Goal: Transaction & Acquisition: Purchase product/service

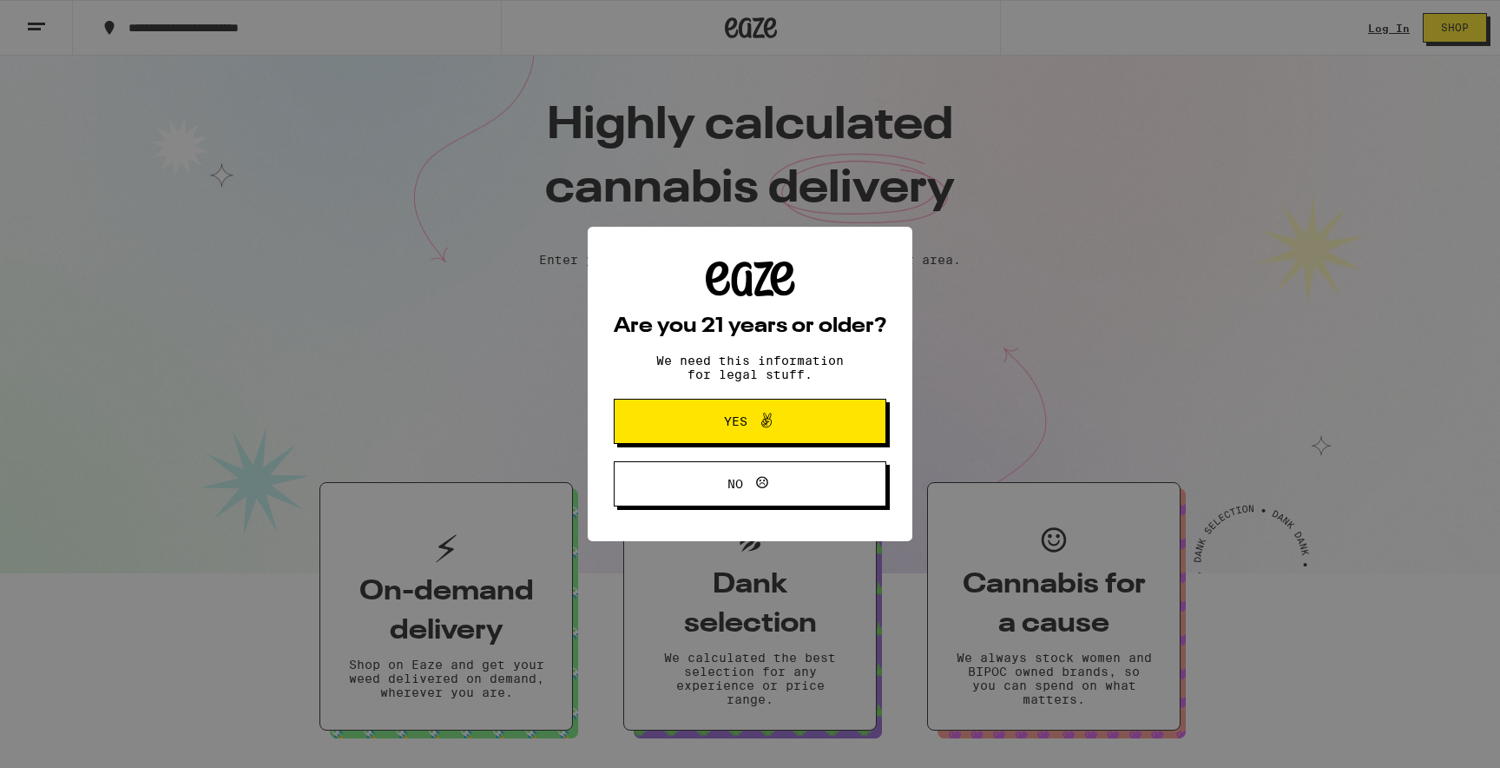
click at [860, 406] on button "Yes" at bounding box center [750, 421] width 273 height 45
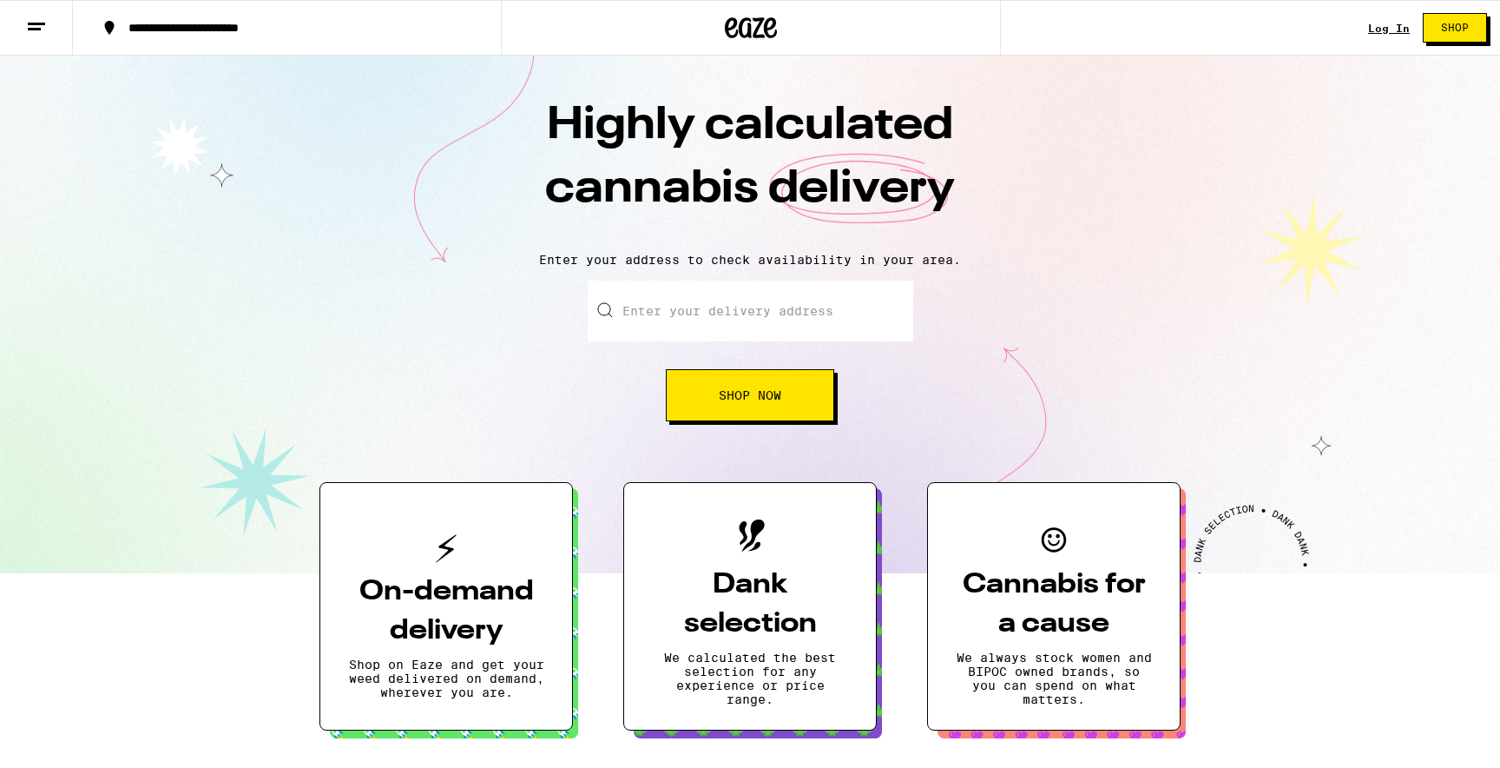
click at [860, 406] on div "Enter your delivery address Shop Now" at bounding box center [751, 350] width 326 height 141
click at [779, 399] on span "Shop Now" at bounding box center [750, 395] width 63 height 12
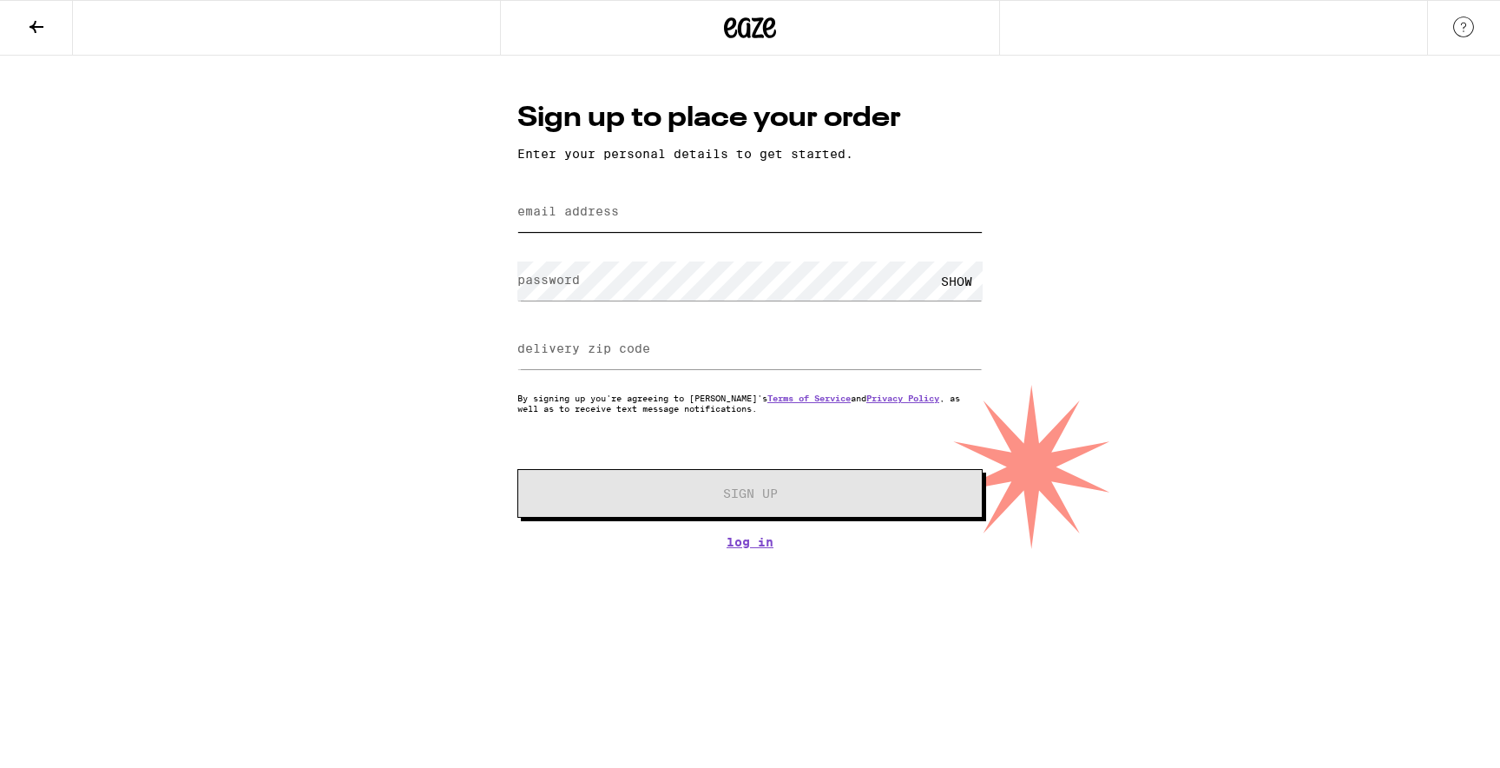
click at [651, 219] on input "email address" at bounding box center [749, 212] width 465 height 39
click at [971, 214] on keeper-lock "Open Keeper Popup" at bounding box center [971, 212] width 21 height 21
click at [918, 283] on keeper-lock "Open Keeper Popup" at bounding box center [920, 281] width 21 height 21
drag, startPoint x: 671, startPoint y: 216, endPoint x: 468, endPoint y: 182, distance: 206.0
click at [468, 182] on div "Sign up to place your order Enter your personal details to get started. email a…" at bounding box center [750, 302] width 1500 height 493
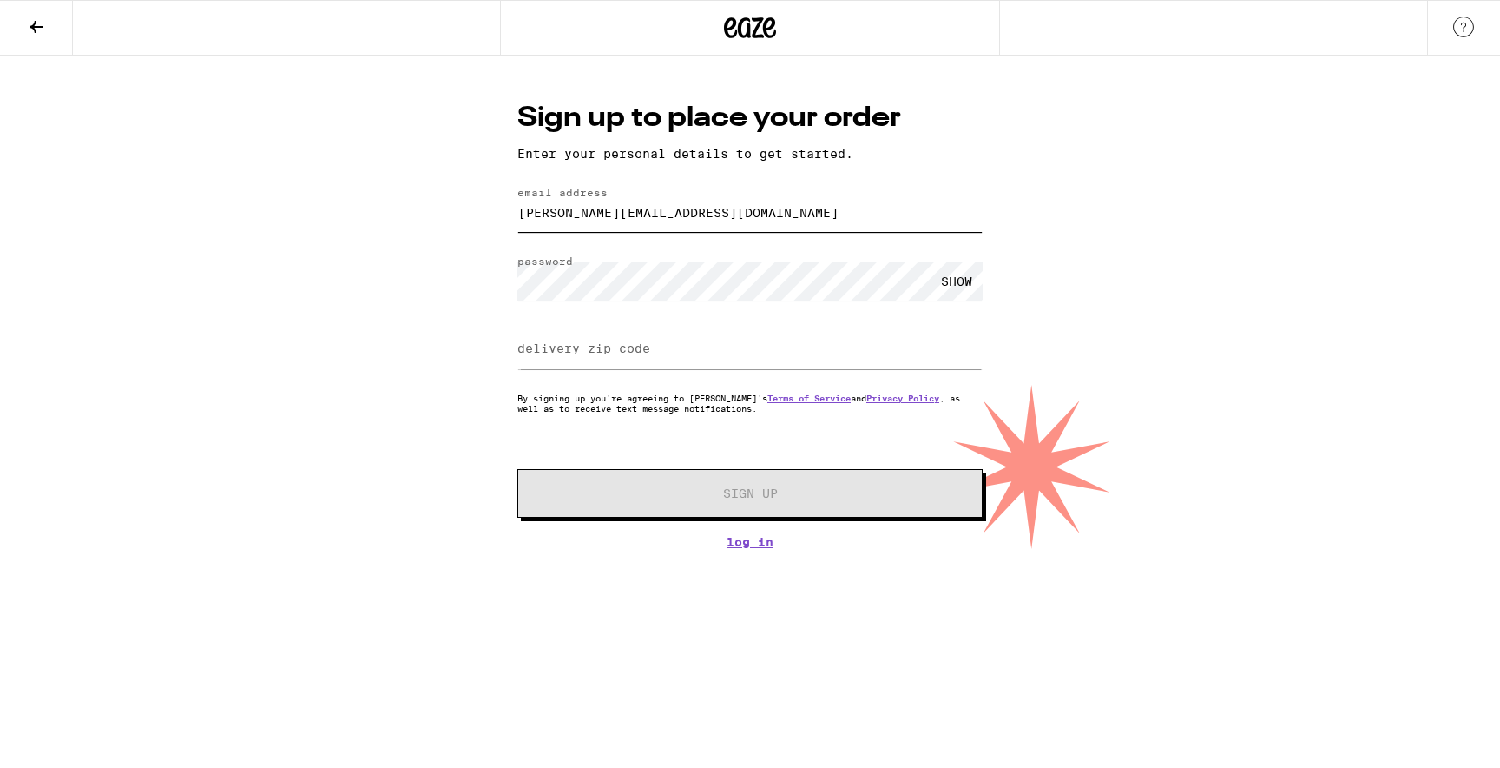
type input "[PERSON_NAME][EMAIL_ADDRESS][DOMAIN_NAME]"
click at [537, 350] on label "delivery zip code" at bounding box center [583, 348] width 133 height 14
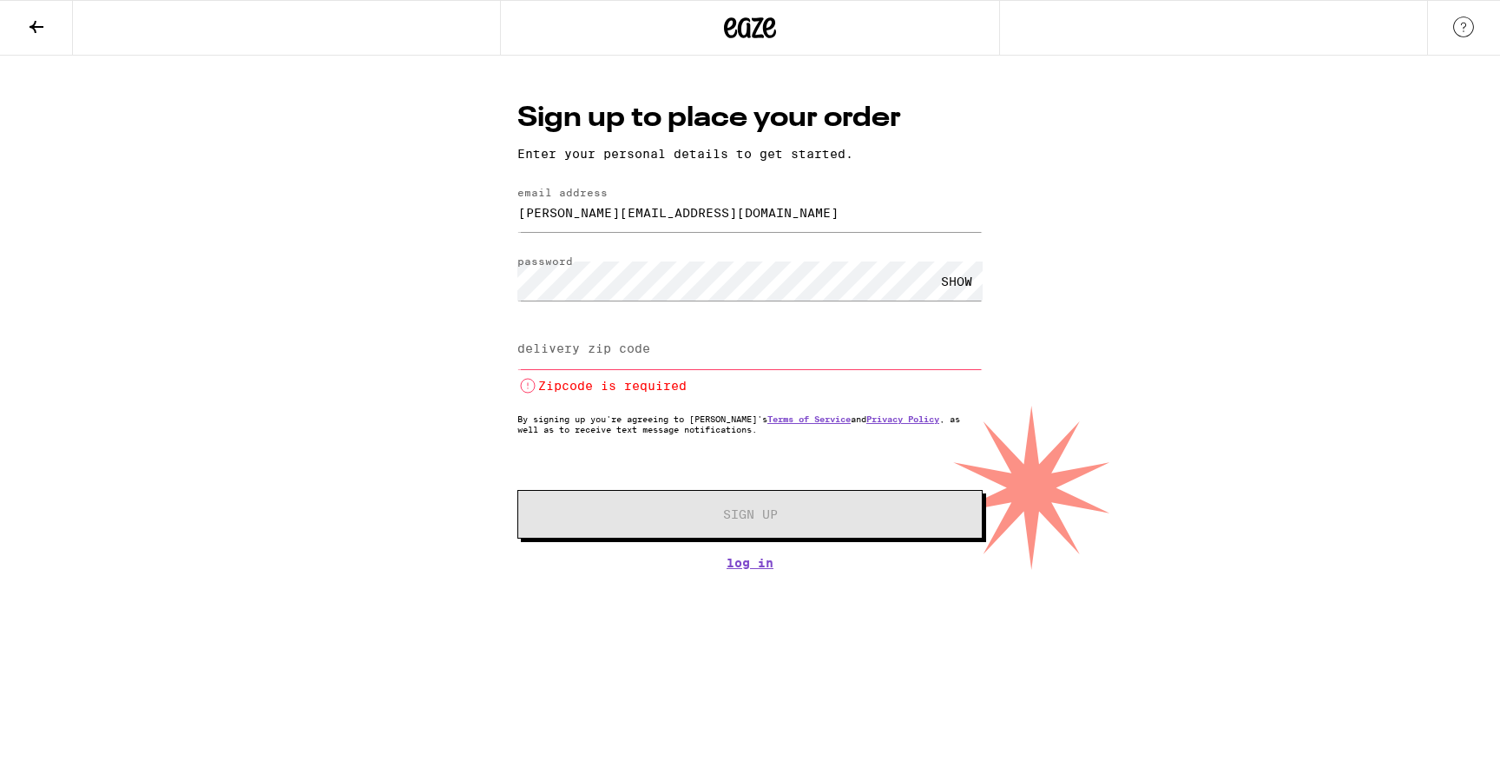
click at [668, 352] on input "delivery zip code" at bounding box center [749, 349] width 465 height 39
paste input "95050"
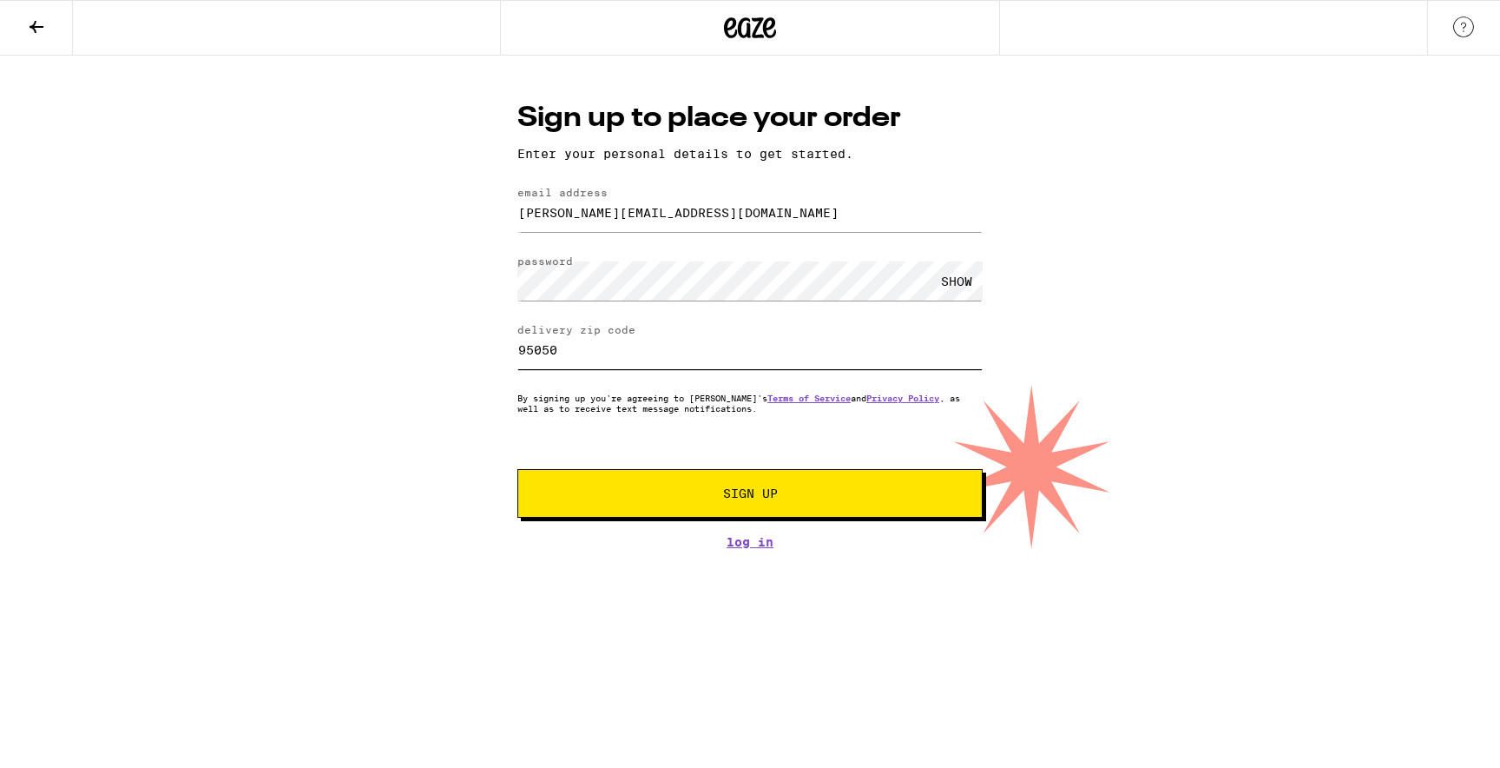
type input "95050"
click at [667, 499] on span "Sign Up" at bounding box center [750, 493] width 346 height 12
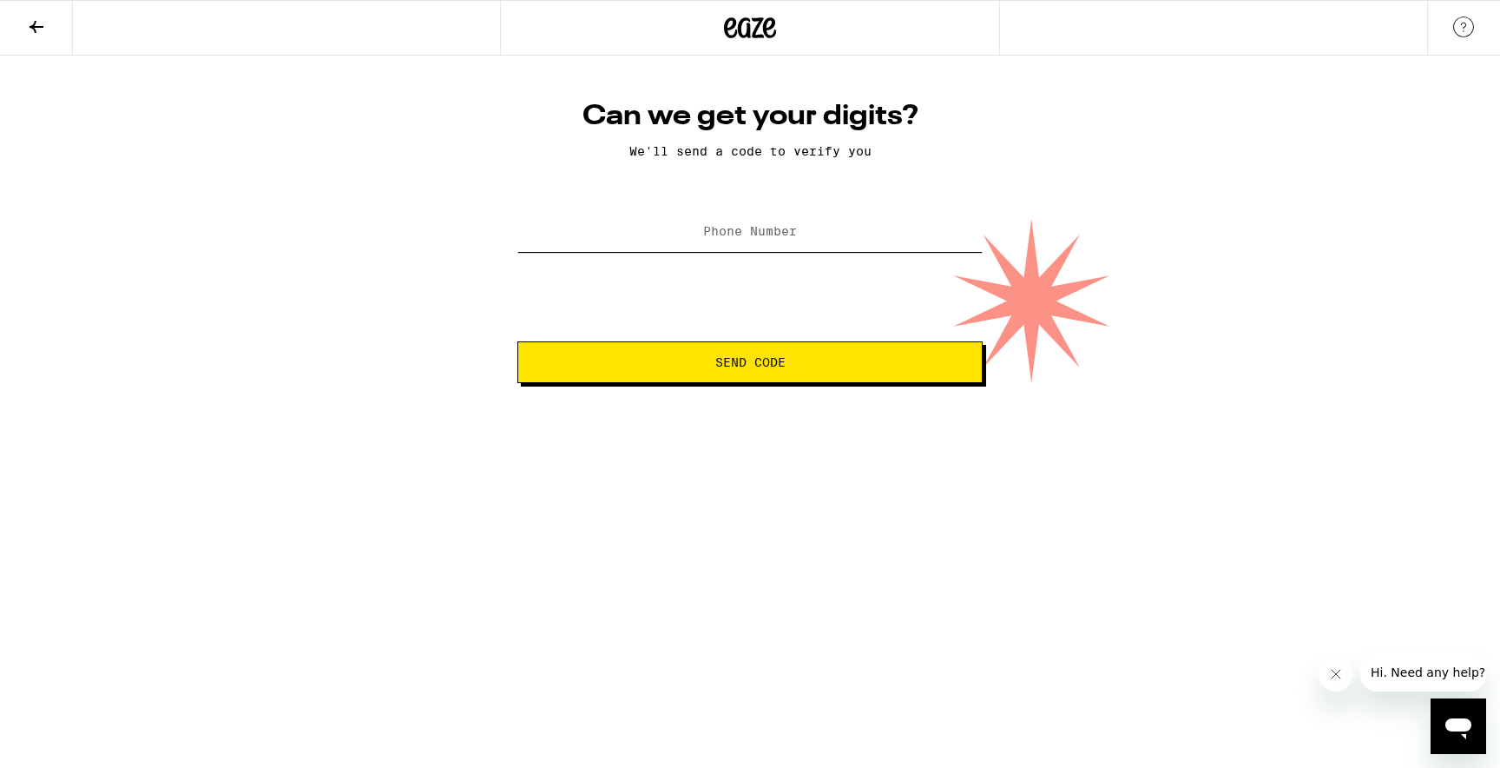
click at [748, 242] on input "Phone Number" at bounding box center [749, 232] width 465 height 39
type input "6"
